Goal: Information Seeking & Learning: Stay updated

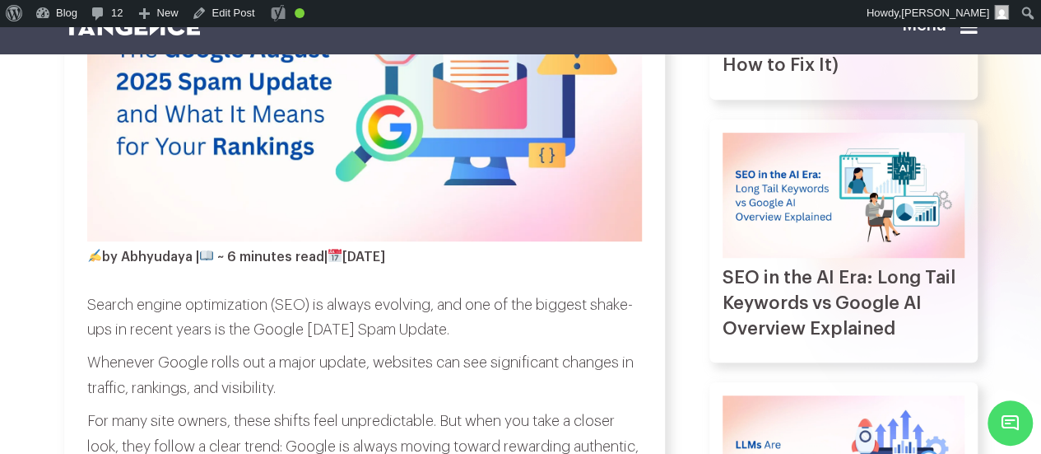
scroll to position [393, 0]
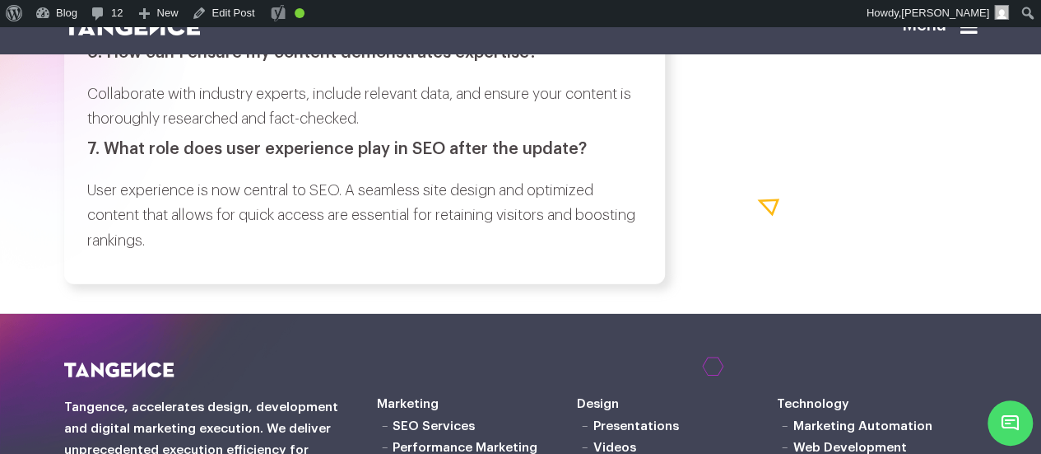
scroll to position [5559, 0]
click at [976, 32] on icon at bounding box center [969, 26] width 17 height 20
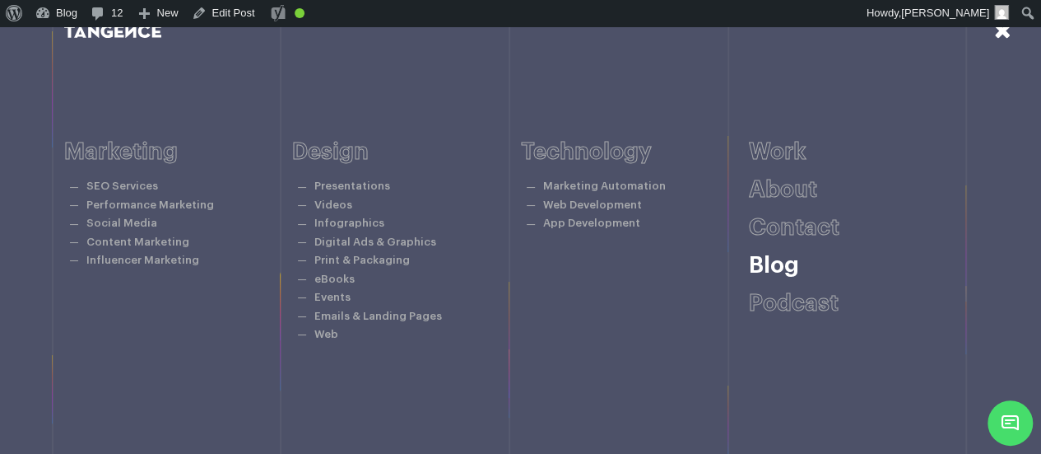
click at [768, 268] on link "Blog" at bounding box center [774, 265] width 50 height 23
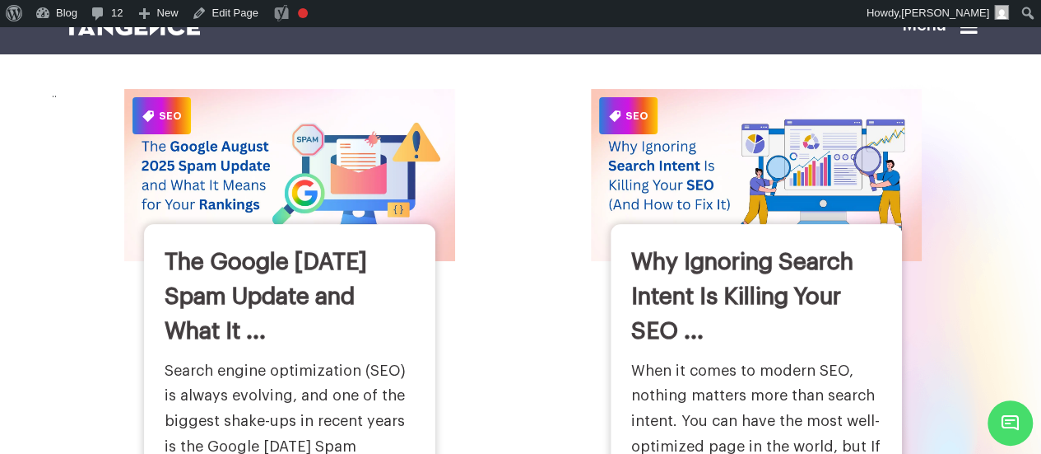
scroll to position [139, 0]
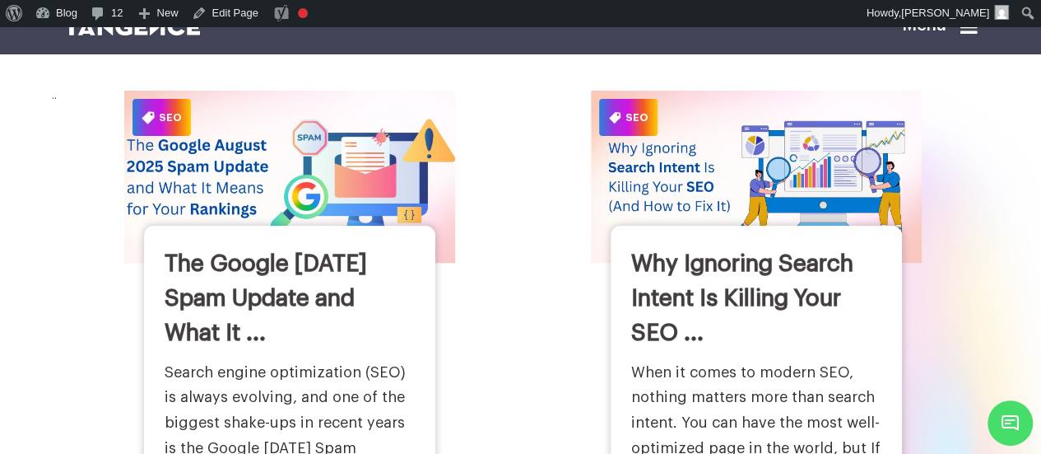
click at [273, 263] on div "The Google [DATE] Spam Update and What It ... Search engine optimization (SEO) …" at bounding box center [289, 403] width 291 height 354
click at [277, 240] on img at bounding box center [290, 176] width 364 height 189
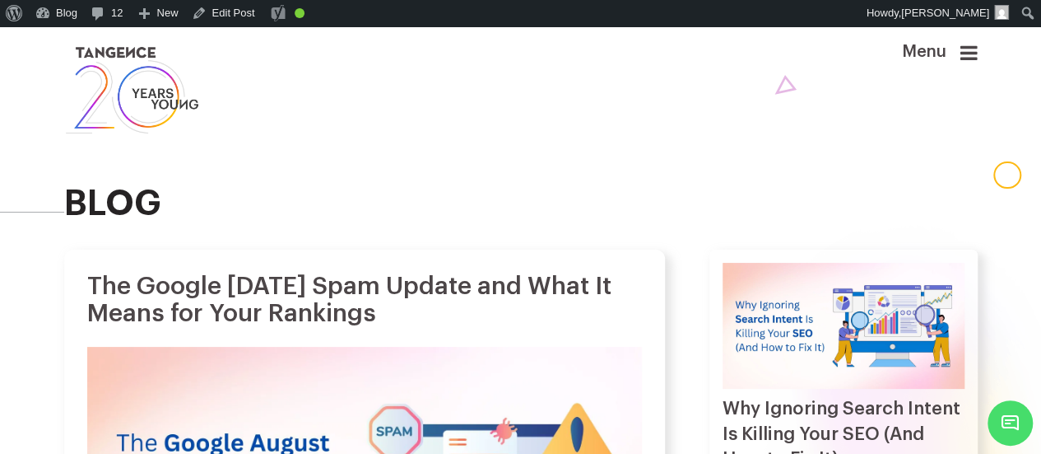
drag, startPoint x: 472, startPoint y: 332, endPoint x: 79, endPoint y: 305, distance: 393.6
copy h1 "The Google [DATE] Spam Update and What It Means for Your Rankings"
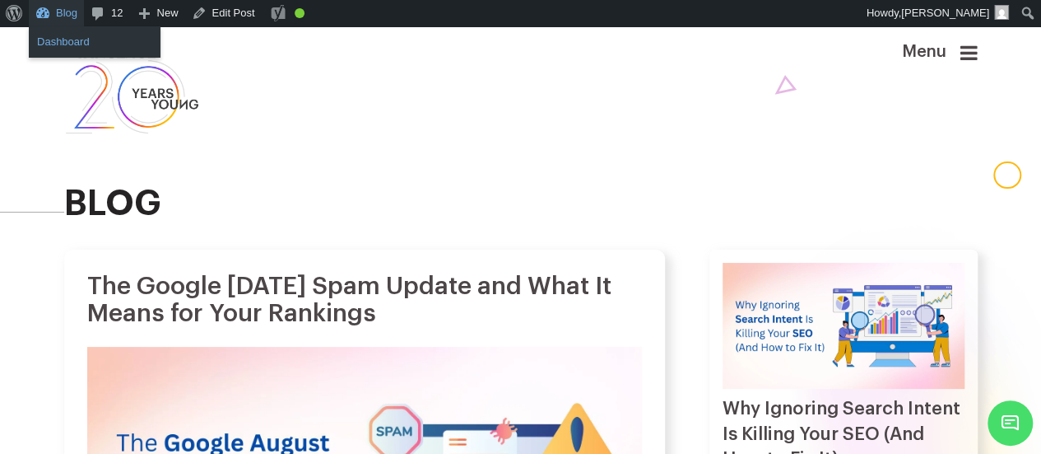
click at [64, 41] on link "Dashboard" at bounding box center [95, 41] width 132 height 21
